Goal: Task Accomplishment & Management: Use online tool/utility

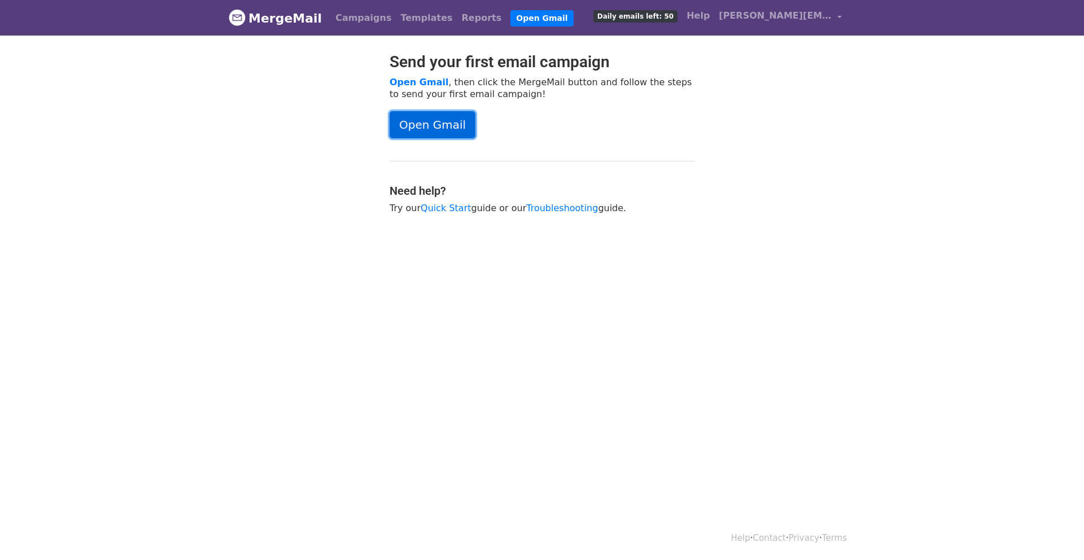
click at [427, 130] on link "Open Gmail" at bounding box center [433, 124] width 86 height 27
click at [437, 130] on link "Open Gmail" at bounding box center [433, 124] width 86 height 27
click at [434, 134] on link "Open Gmail" at bounding box center [433, 124] width 86 height 27
click at [792, 16] on span "[PERSON_NAME][EMAIL_ADDRESS][DOMAIN_NAME]" at bounding box center [775, 16] width 113 height 14
